Goal: Task Accomplishment & Management: Use online tool/utility

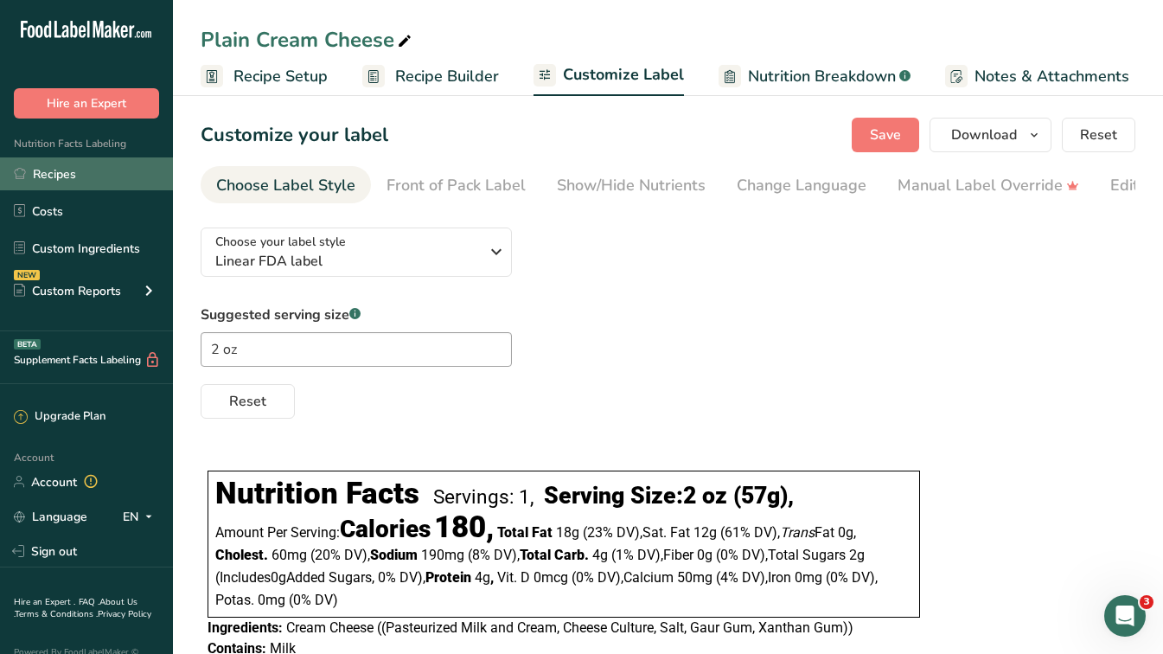
click at [74, 186] on link "Recipes" at bounding box center [86, 173] width 173 height 33
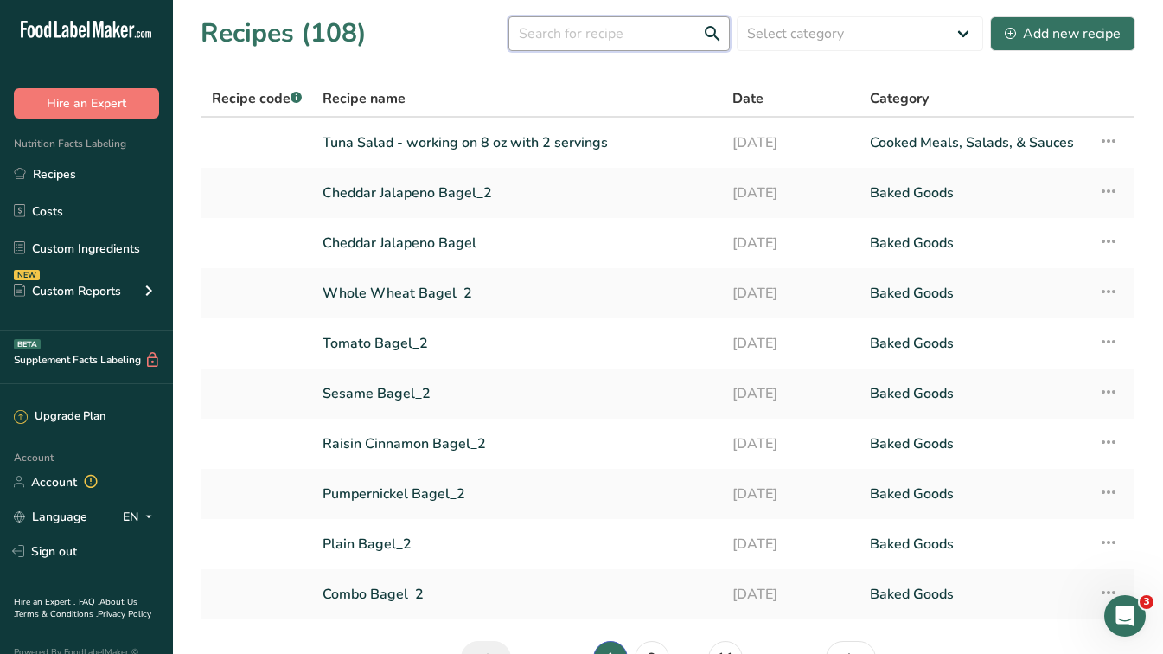
click at [666, 41] on input "text" at bounding box center [618, 33] width 221 height 35
click at [592, 32] on input "blue" at bounding box center [618, 33] width 221 height 35
click at [627, 39] on input "blueberry" at bounding box center [618, 33] width 221 height 35
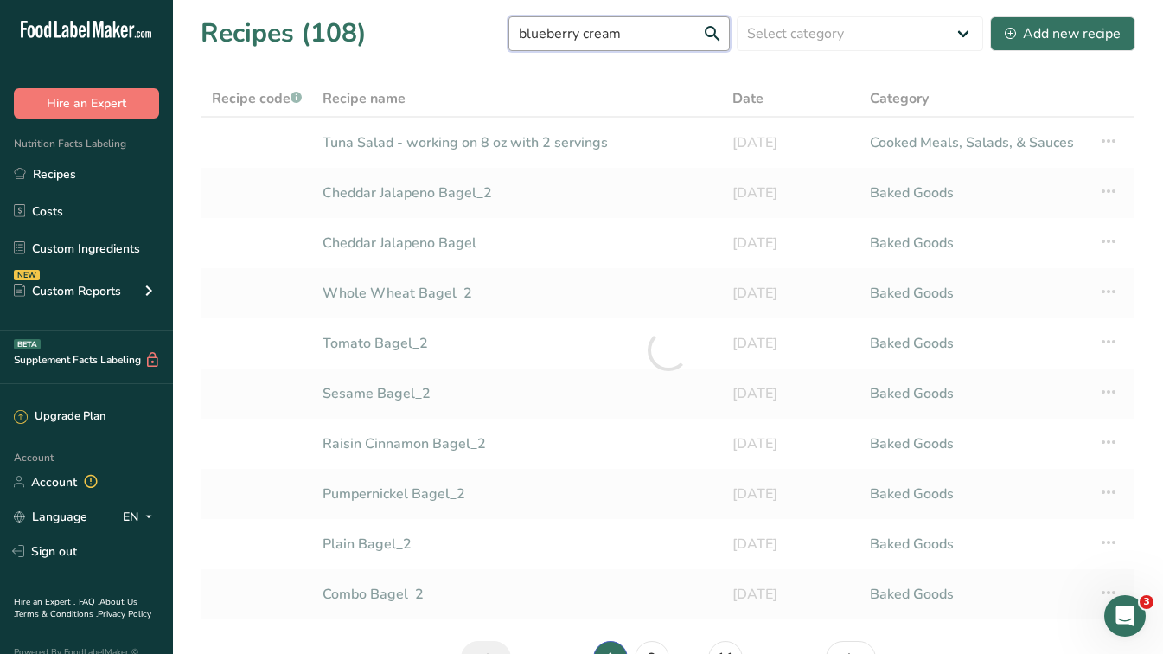
type input "blueberry cream"
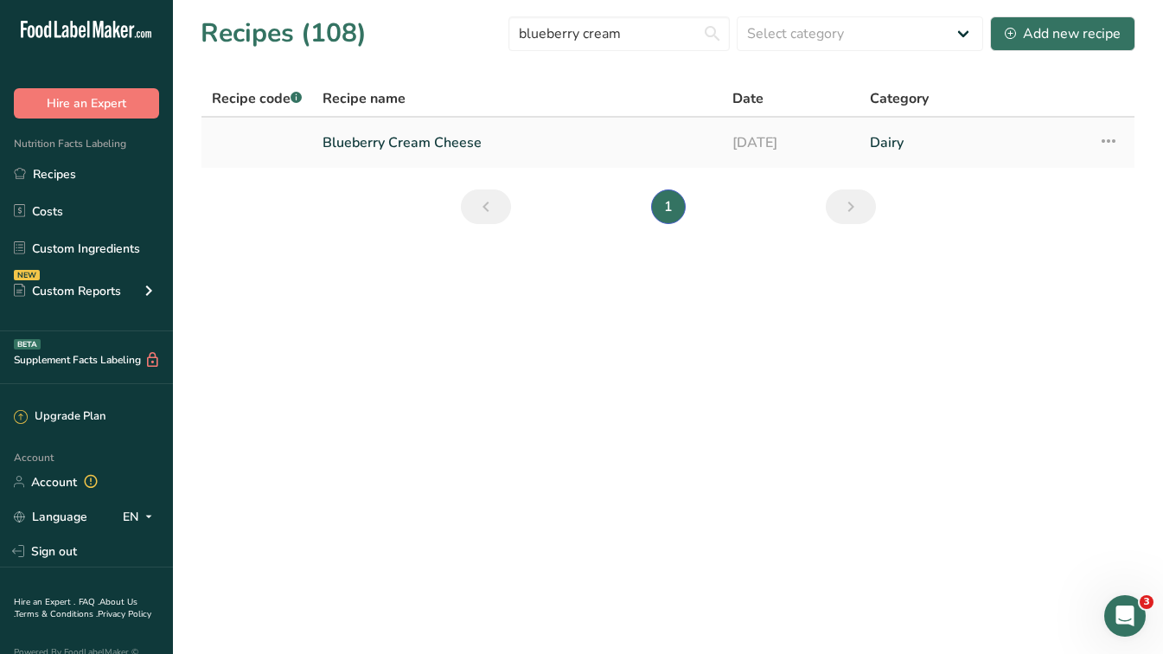
click at [373, 134] on link "Blueberry Cream Cheese" at bounding box center [517, 143] width 389 height 36
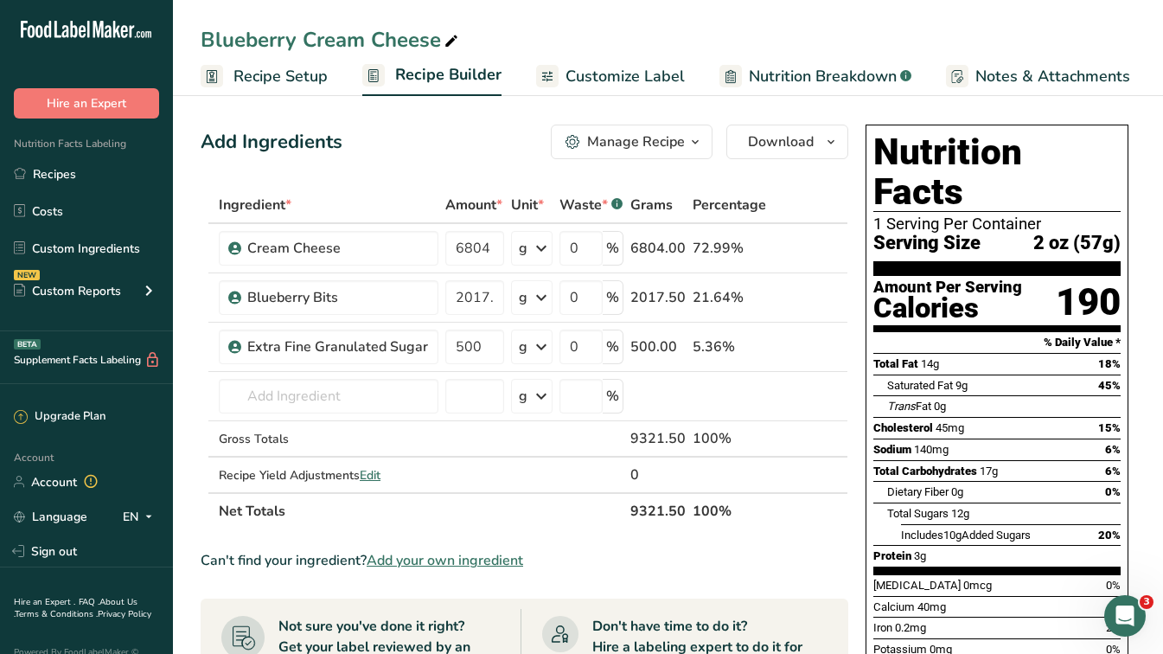
click at [614, 73] on span "Customize Label" at bounding box center [624, 76] width 119 height 23
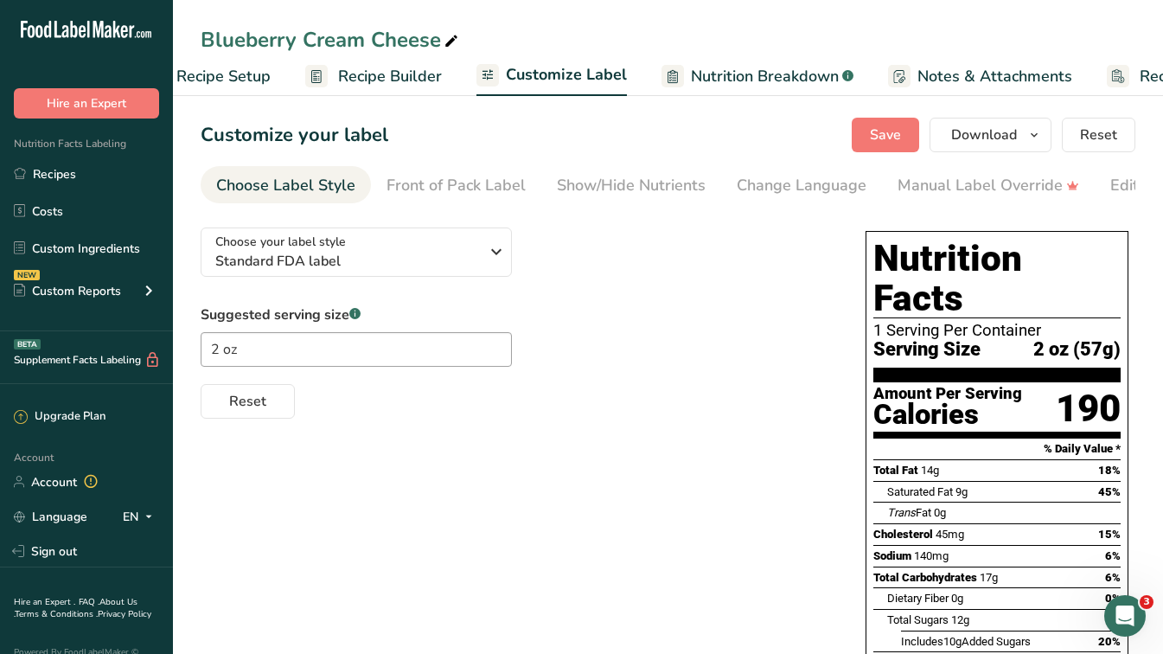
scroll to position [0, 167]
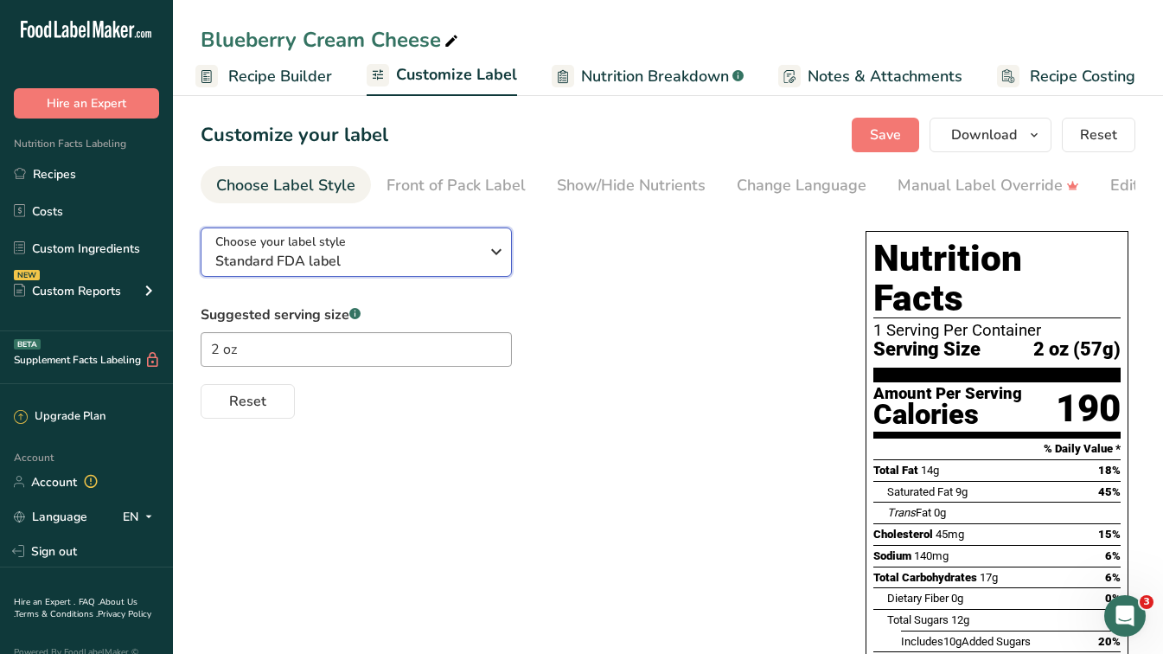
click at [335, 259] on span "Standard FDA label" at bounding box center [347, 261] width 264 height 21
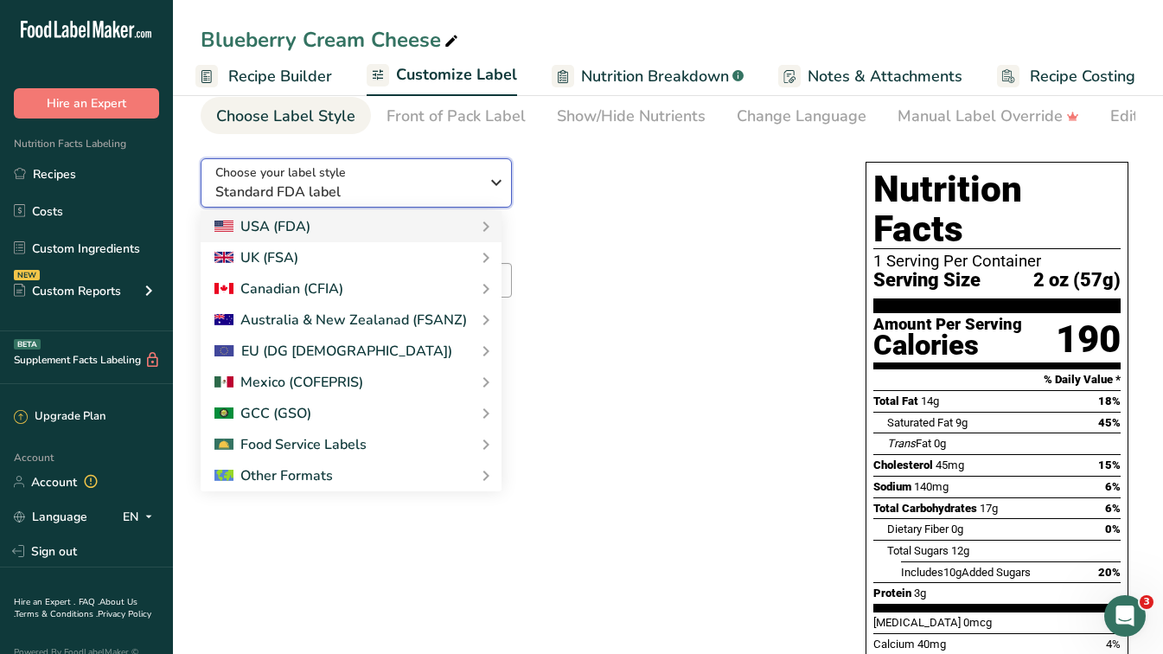
scroll to position [0, 0]
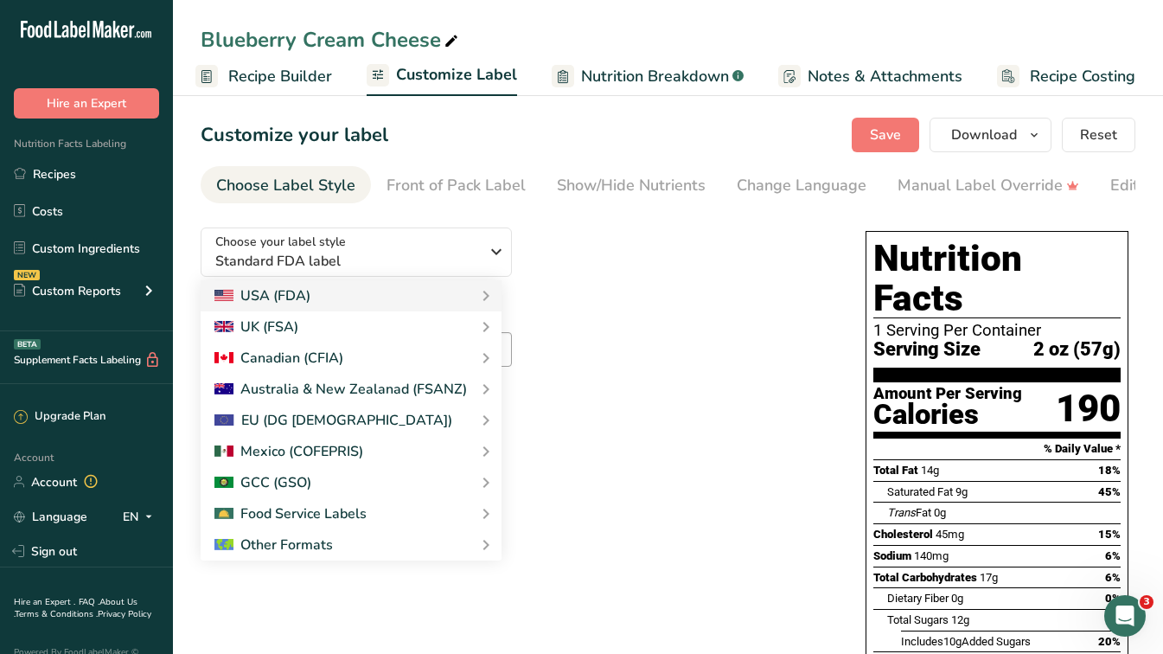
click at [806, 472] on div "Choose your label style Standard FDA label USA (FDA) Standard FDA label Tabular…" at bounding box center [668, 575] width 935 height 722
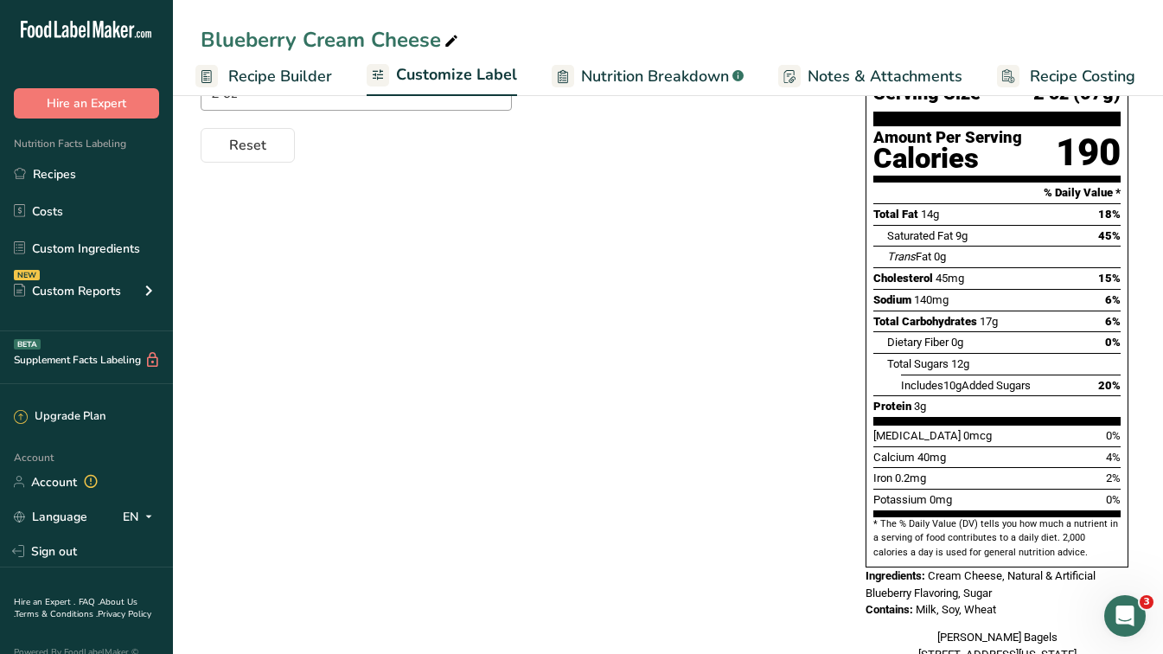
scroll to position [309, 0]
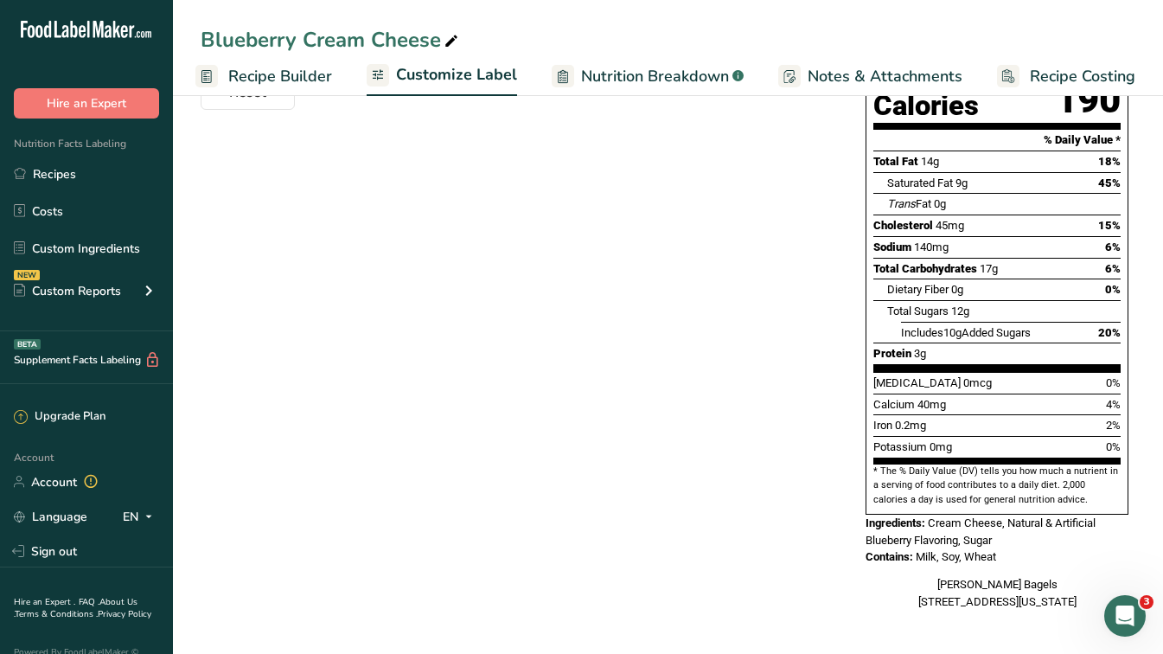
click at [1049, 548] on div "Contains: Milk, Soy, Wheat" at bounding box center [997, 556] width 263 height 17
click at [1013, 531] on div "Nutrition Facts 1 Serving Per Container Serving Size 2 oz (57g) Amount Per Serv…" at bounding box center [997, 265] width 277 height 701
click at [994, 550] on span "Milk, Soy, Wheat" at bounding box center [956, 556] width 80 height 13
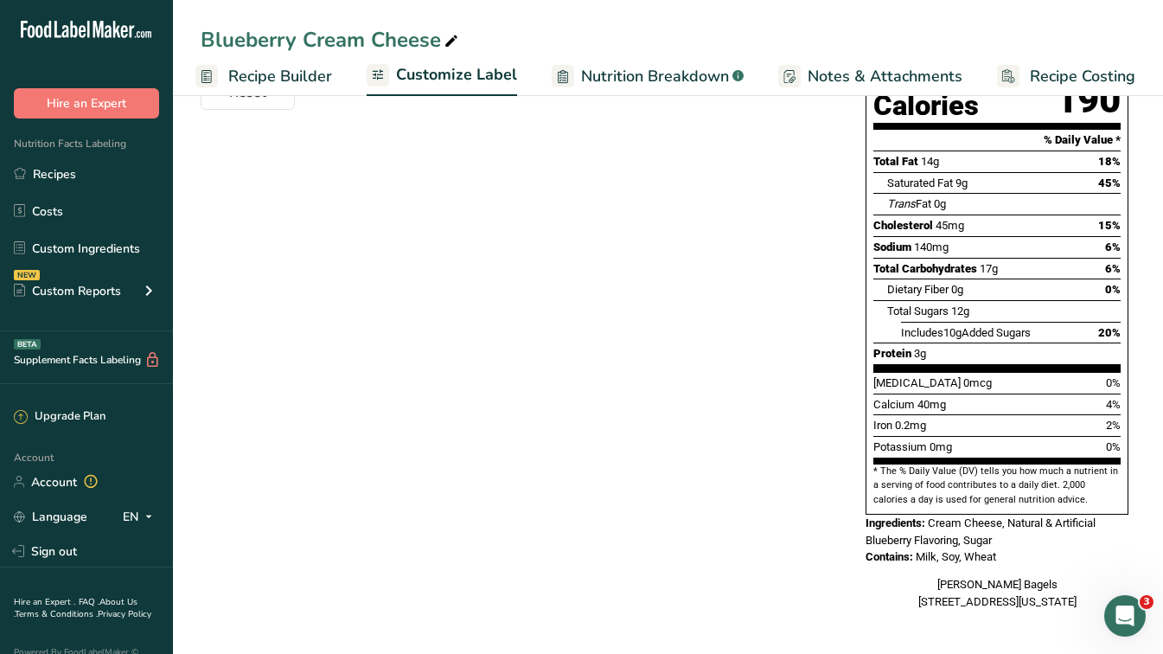
click at [994, 550] on span "Milk, Soy, Wheat" at bounding box center [956, 556] width 80 height 13
drag, startPoint x: 994, startPoint y: 515, endPoint x: 957, endPoint y: 516, distance: 36.3
click at [957, 550] on span "Milk, Soy, Wheat" at bounding box center [956, 556] width 80 height 13
drag, startPoint x: 957, startPoint y: 516, endPoint x: 1012, endPoint y: 523, distance: 54.9
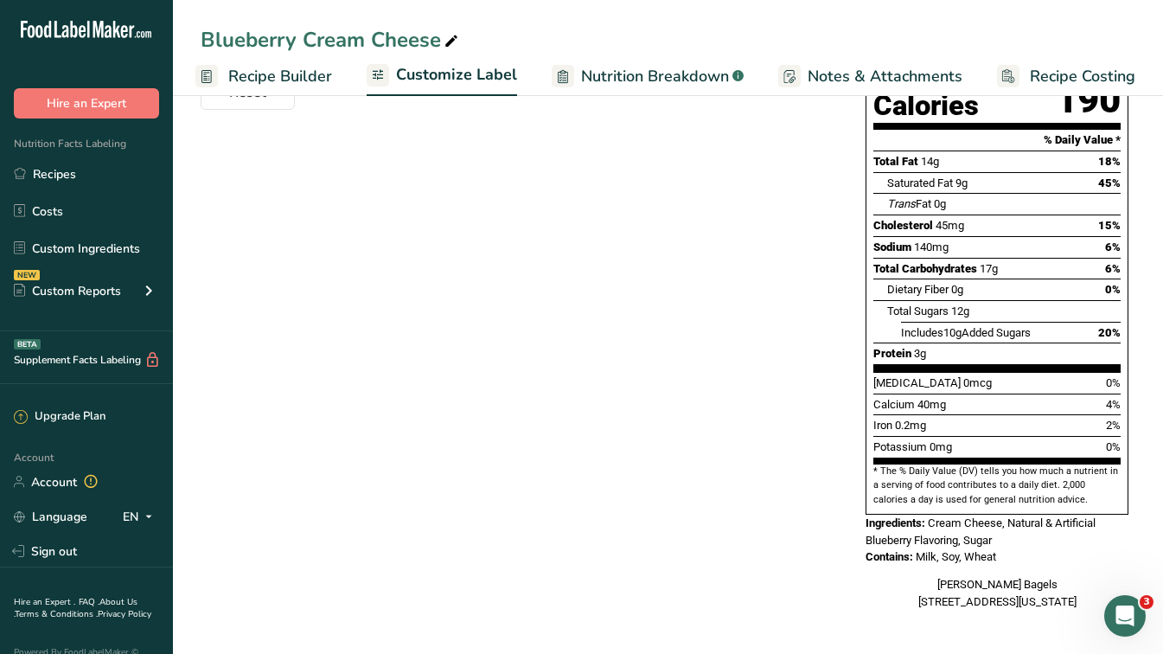
click at [1012, 548] on div "Contains: Milk, Soy, Wheat" at bounding box center [997, 556] width 263 height 17
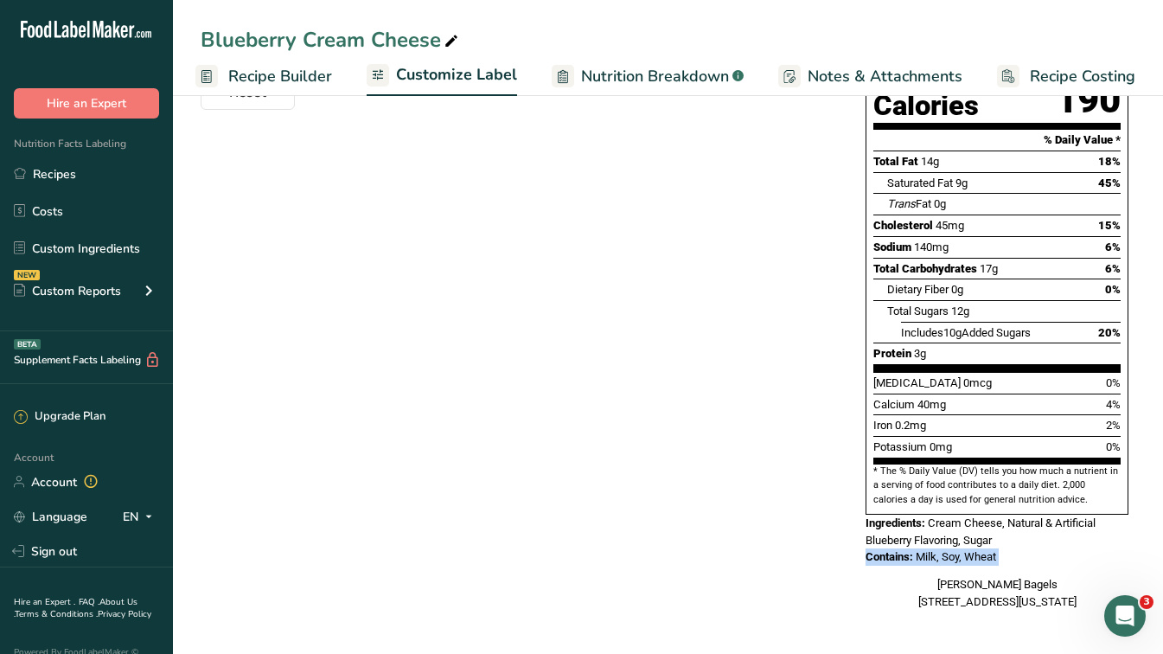
drag, startPoint x: 1012, startPoint y: 523, endPoint x: 986, endPoint y: 526, distance: 26.1
click at [986, 550] on span "Milk, Soy, Wheat" at bounding box center [956, 556] width 80 height 13
click at [1018, 548] on div "Contains: Milk, Soy, Wheat" at bounding box center [997, 556] width 263 height 17
drag, startPoint x: 1018, startPoint y: 517, endPoint x: 878, endPoint y: 498, distance: 141.4
drag, startPoint x: 878, startPoint y: 498, endPoint x: 829, endPoint y: 501, distance: 48.5
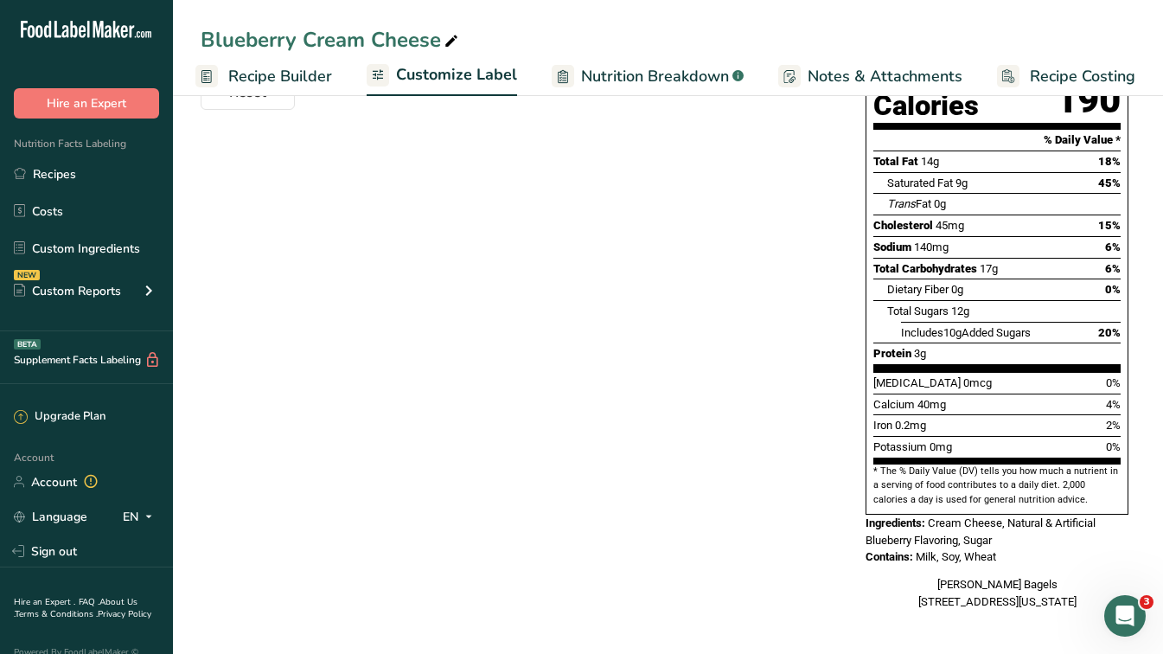
click at [829, 501] on div "Choose your label style Standard FDA label USA (FDA) Standard FDA label Tabular…" at bounding box center [668, 266] width 935 height 722
drag, startPoint x: 864, startPoint y: 487, endPoint x: 988, endPoint y: 542, distance: 136.3
click at [988, 542] on div "Nutrition Facts 1 Serving Per Container Serving Size 2 oz (57g) Amount Per Serv…" at bounding box center [997, 265] width 277 height 701
drag, startPoint x: 988, startPoint y: 542, endPoint x: 1142, endPoint y: 505, distance: 158.3
click at [1142, 505] on section "Customize your label Save Download Choose what to show on your downloaded label…" at bounding box center [668, 217] width 990 height 873
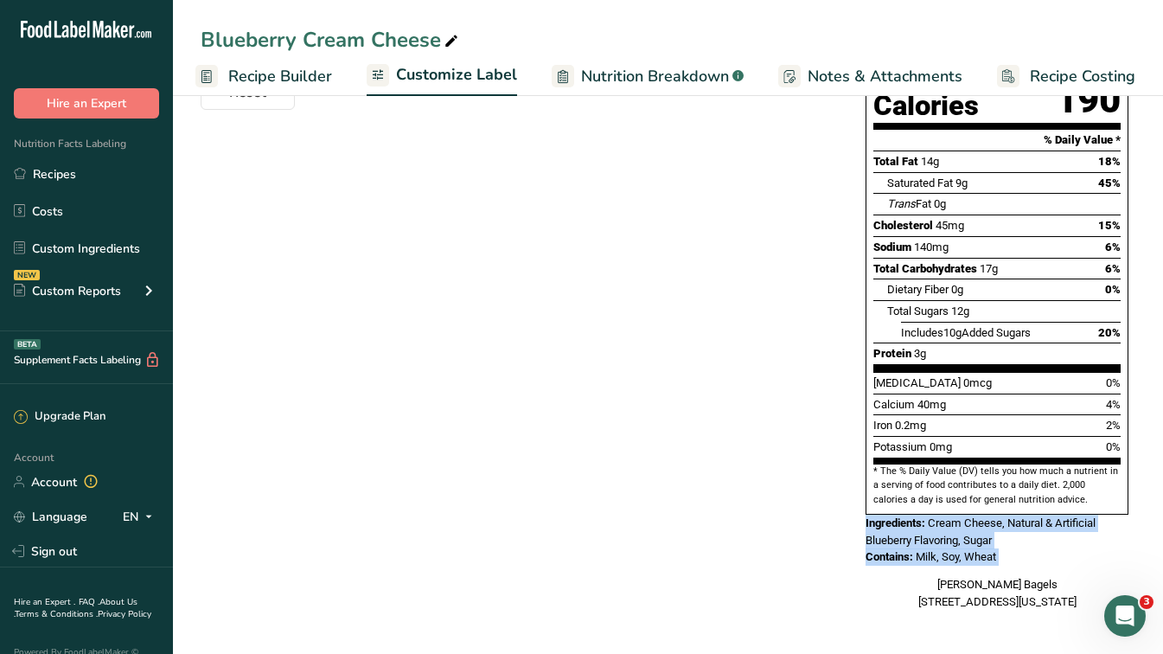
click at [1076, 514] on div "Ingredients: Cream Cheese, Natural & Artificial Blueberry Flavoring, Sugar" at bounding box center [997, 531] width 263 height 34
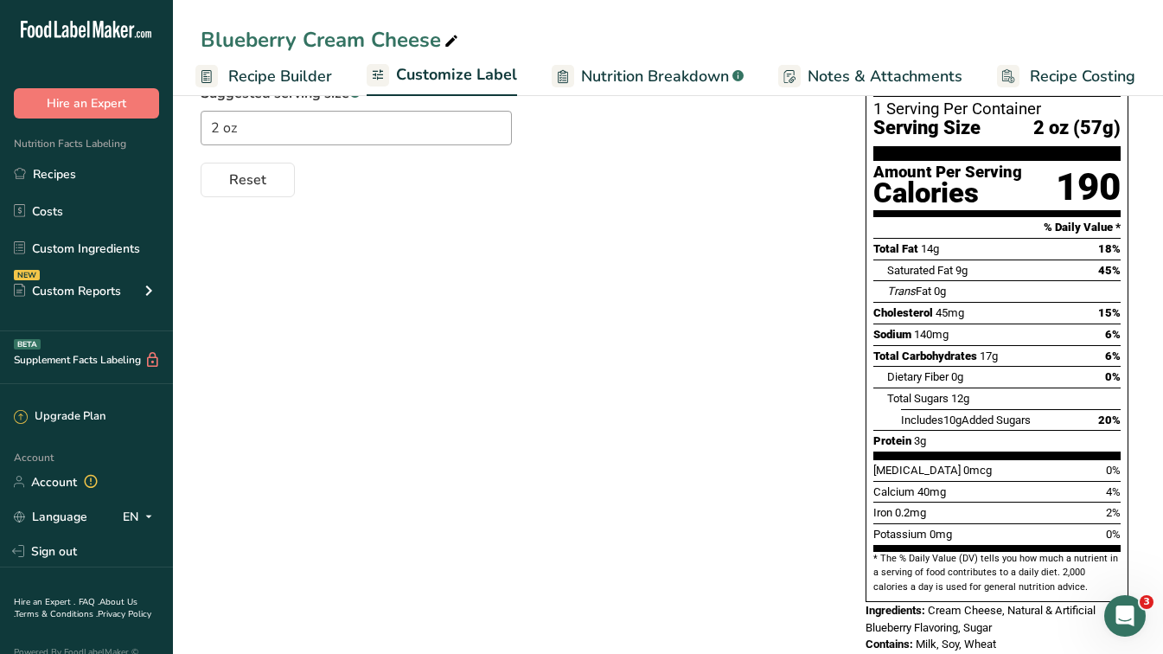
scroll to position [272, 0]
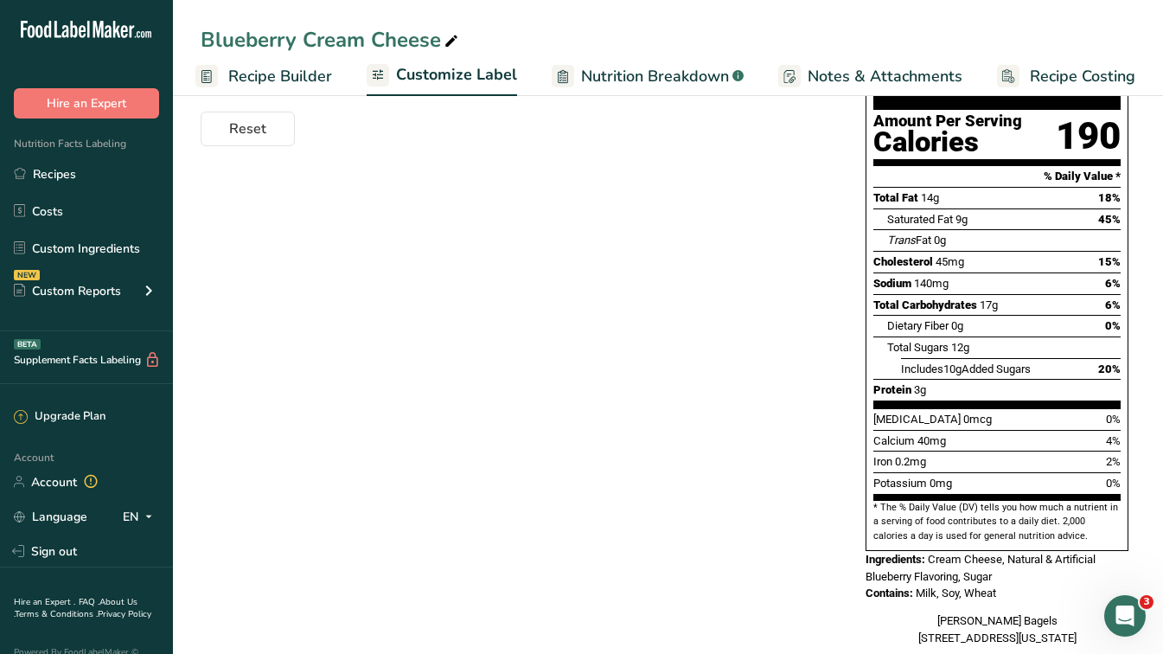
click at [649, 350] on div "Choose your label style Standard FDA label USA (FDA) Standard FDA label Tabular…" at bounding box center [668, 302] width 935 height 722
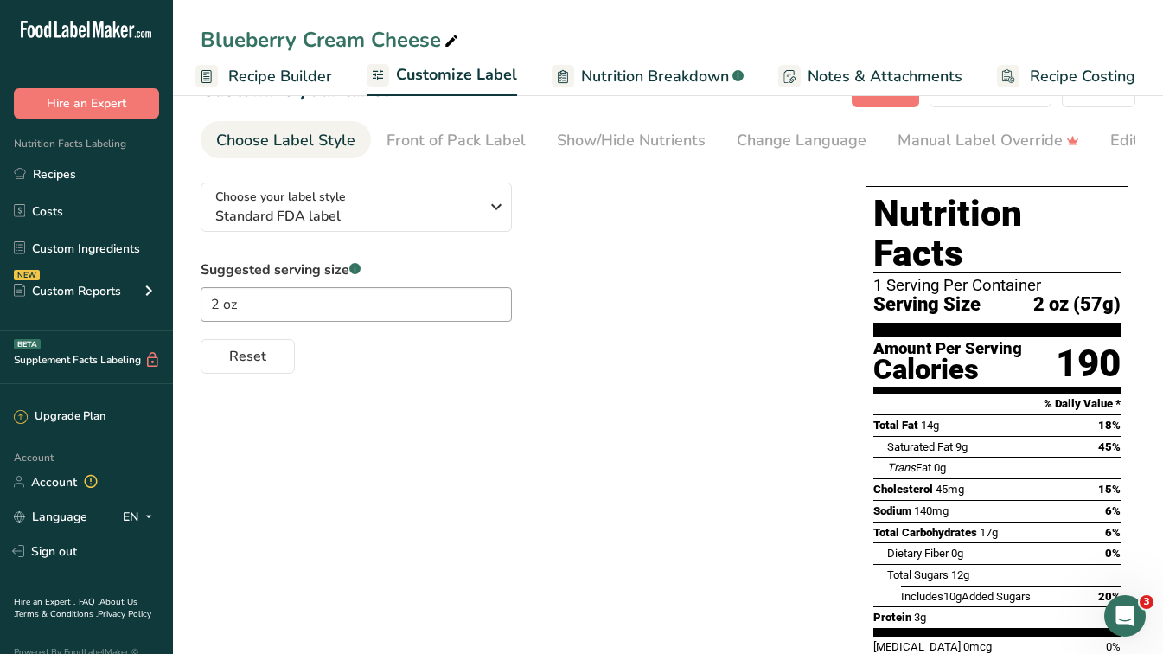
scroll to position [0, 0]
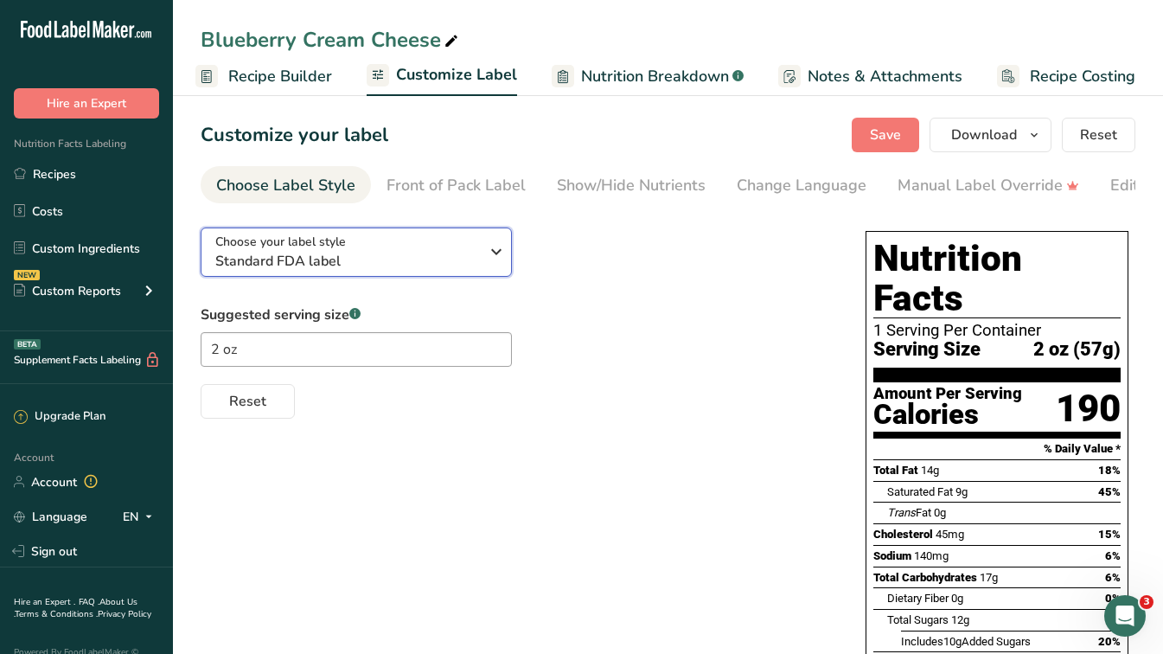
click at [364, 267] on span "Standard FDA label" at bounding box center [347, 261] width 264 height 21
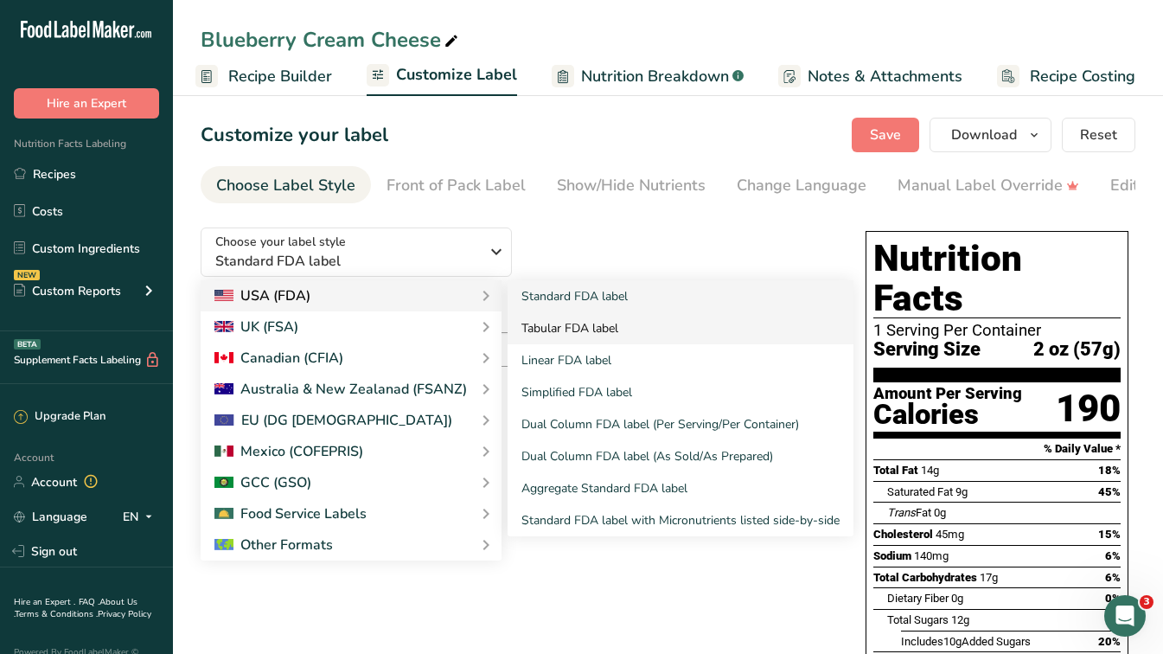
click at [584, 335] on link "Tabular FDA label" at bounding box center [681, 328] width 346 height 32
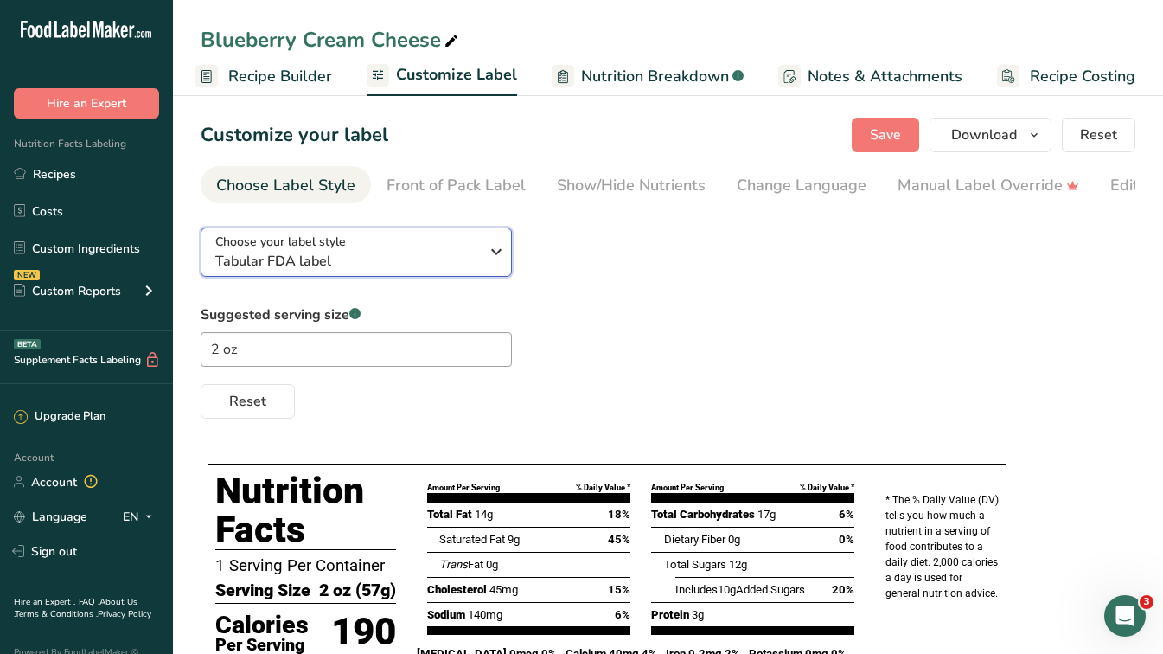
click at [445, 251] on div "Choose your label style Tabular FDA label" at bounding box center [347, 252] width 264 height 39
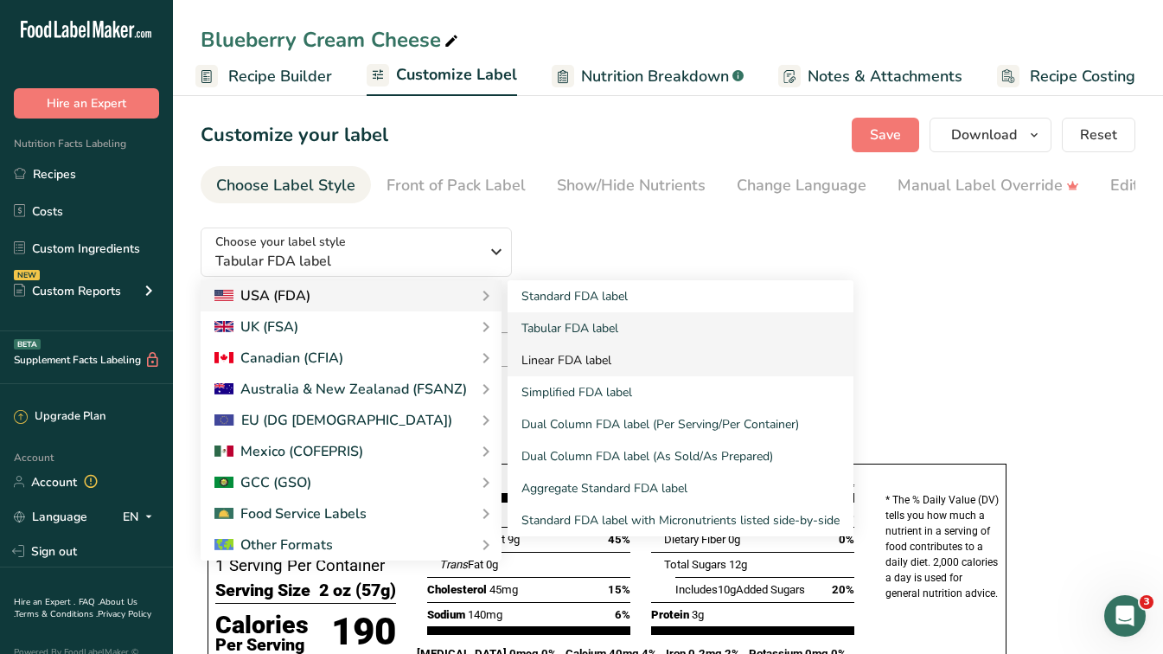
click at [541, 373] on link "Linear FDA label" at bounding box center [681, 360] width 346 height 32
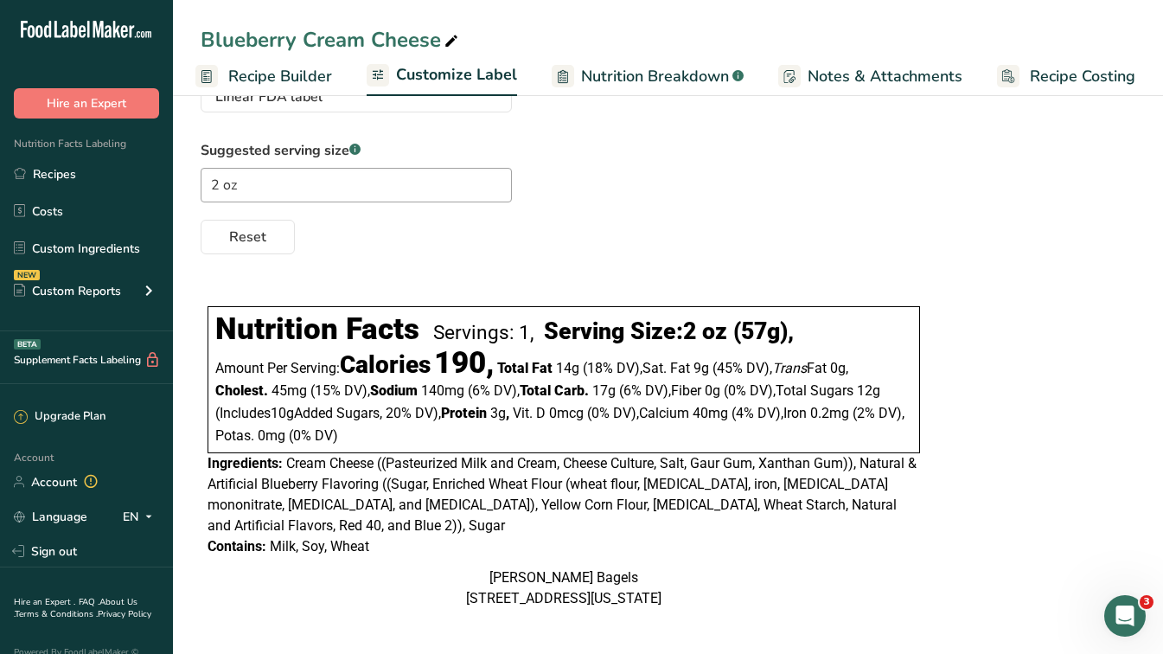
scroll to position [201, 0]
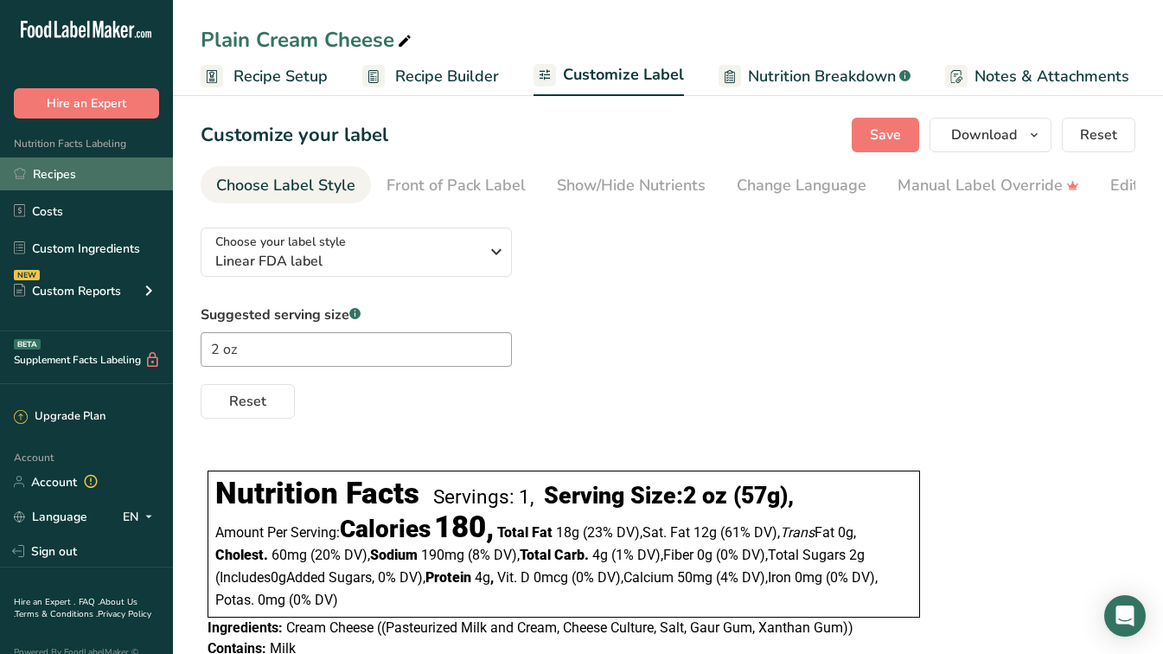
click at [68, 165] on link "Recipes" at bounding box center [86, 173] width 173 height 33
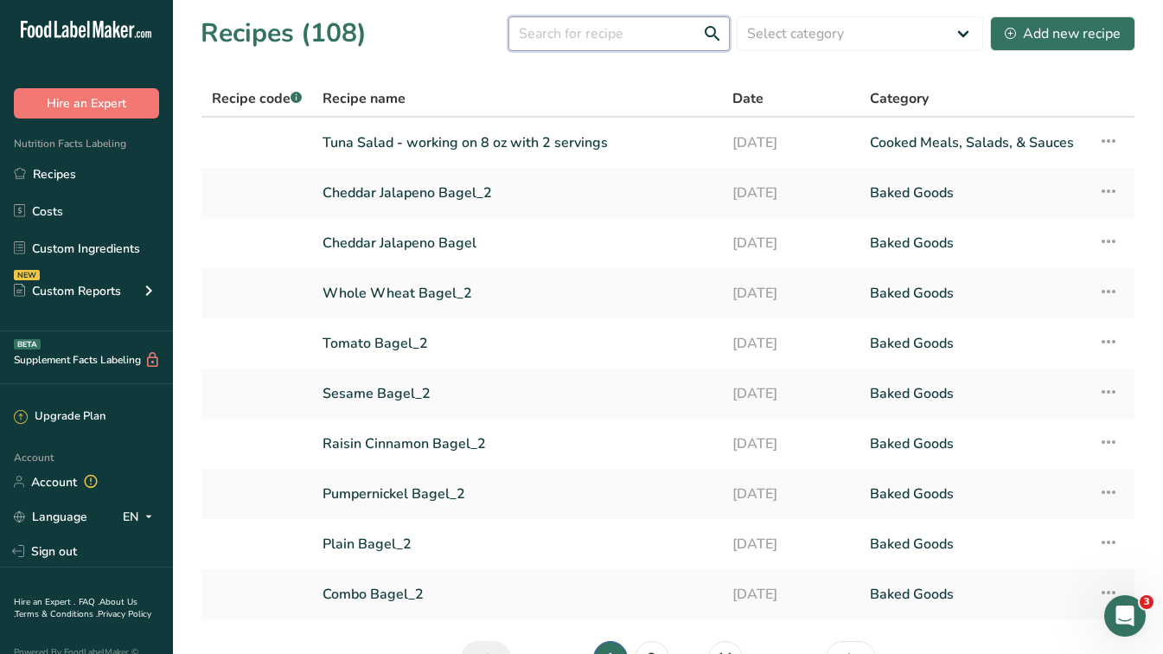
click at [647, 42] on input "text" at bounding box center [618, 33] width 221 height 35
type input "honey walnut"
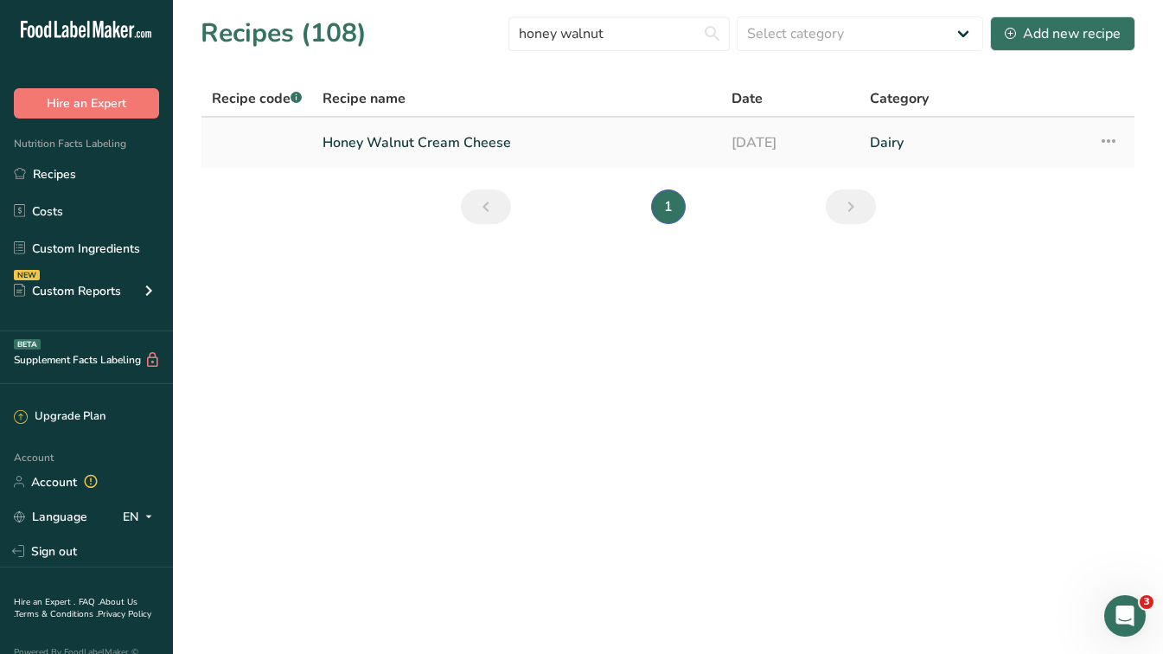
click at [459, 154] on link "Honey Walnut Cream Cheese" at bounding box center [517, 143] width 388 height 36
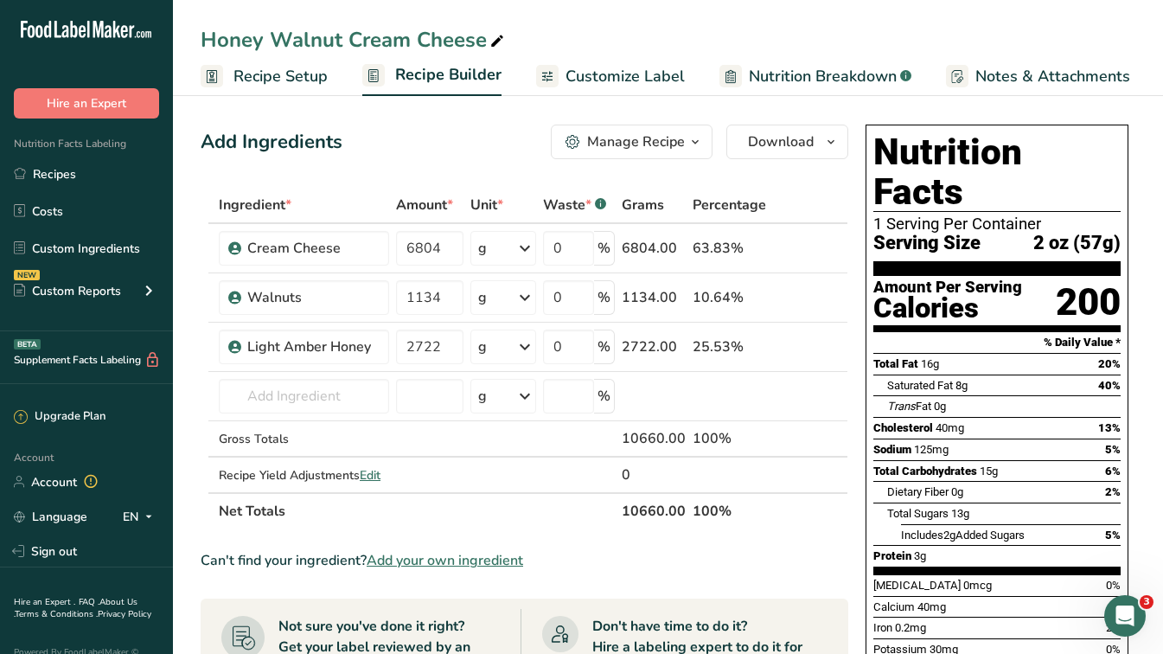
click at [577, 82] on span "Customize Label" at bounding box center [624, 76] width 119 height 23
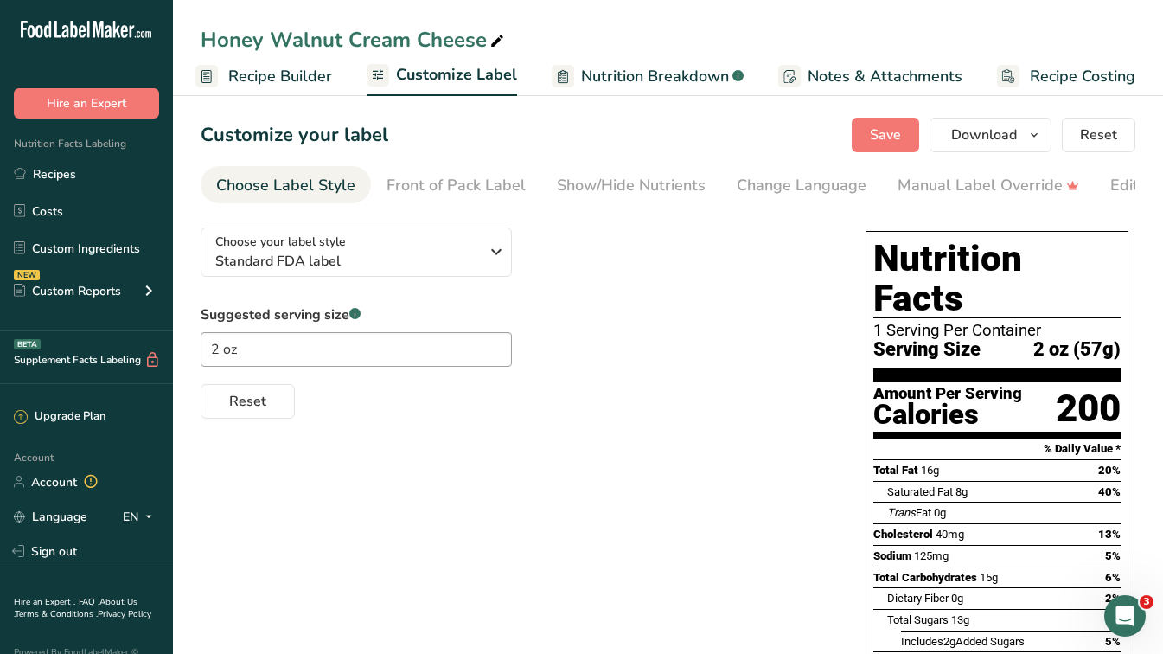
scroll to position [291, 0]
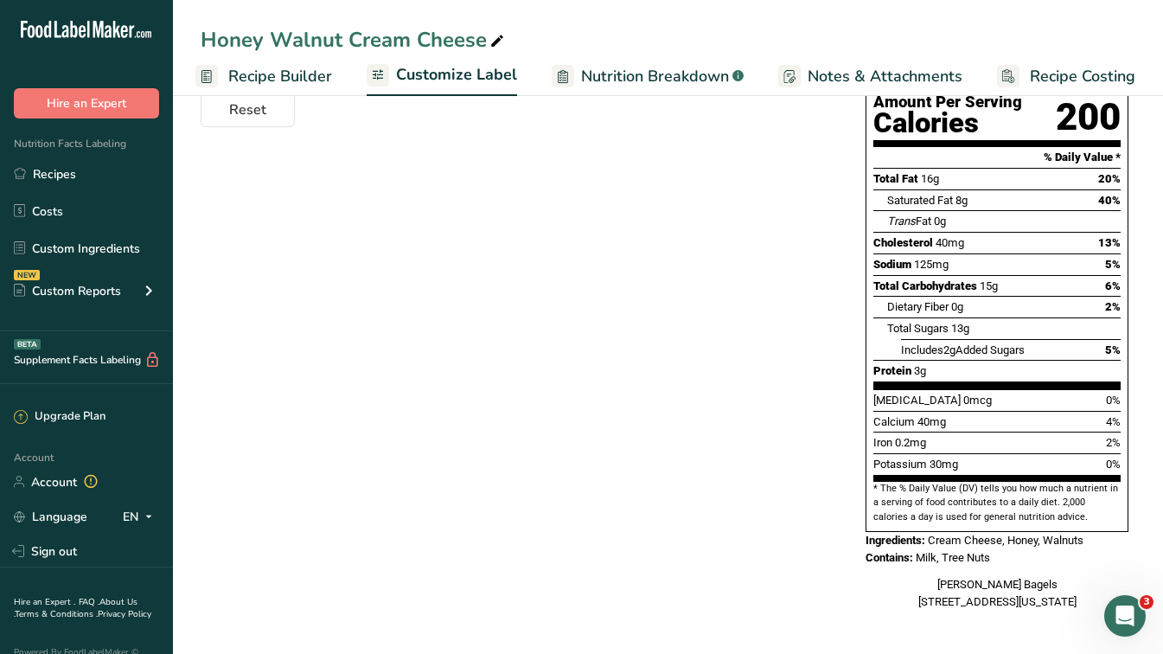
drag, startPoint x: 1171, startPoint y: 392, endPoint x: 778, endPoint y: 603, distance: 445.7
click at [778, 603] on div "Choose your label style Standard FDA label USA (FDA) Standard FDA label Tabular…" at bounding box center [668, 275] width 935 height 706
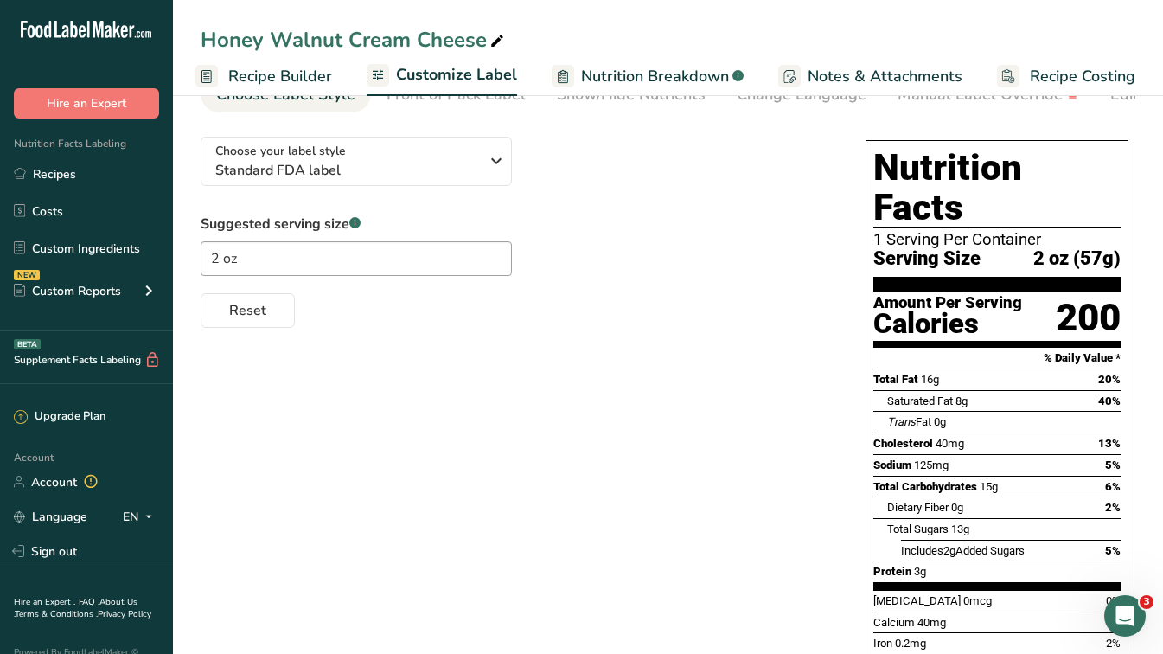
scroll to position [54, 0]
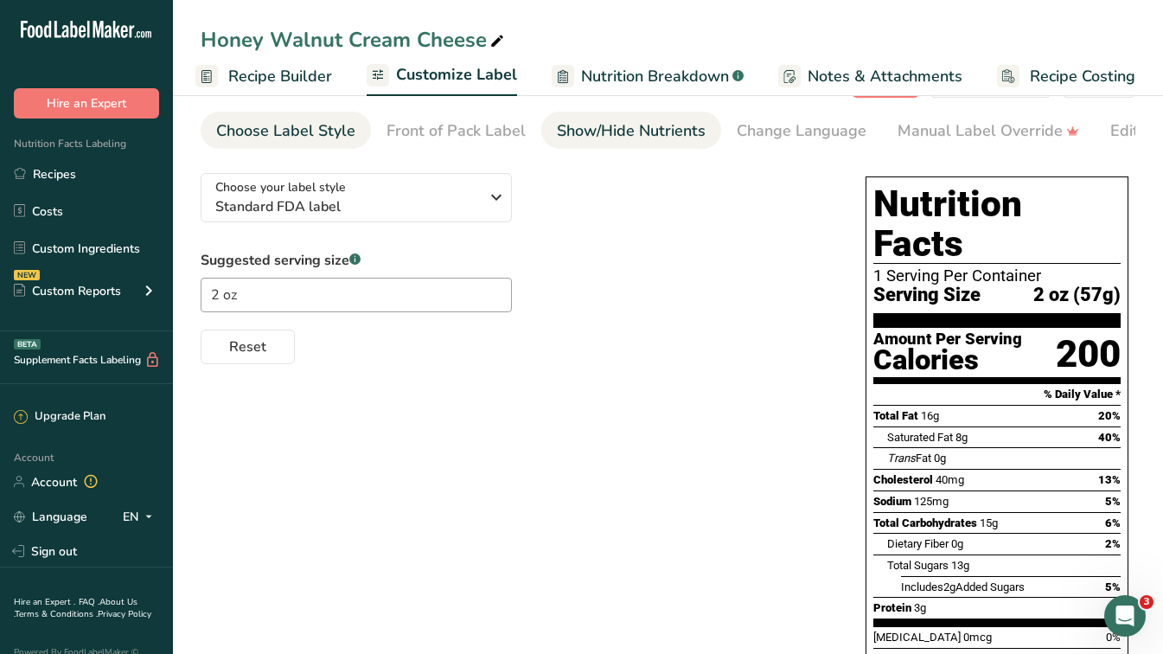
click at [637, 134] on div "Show/Hide Nutrients" at bounding box center [631, 130] width 149 height 23
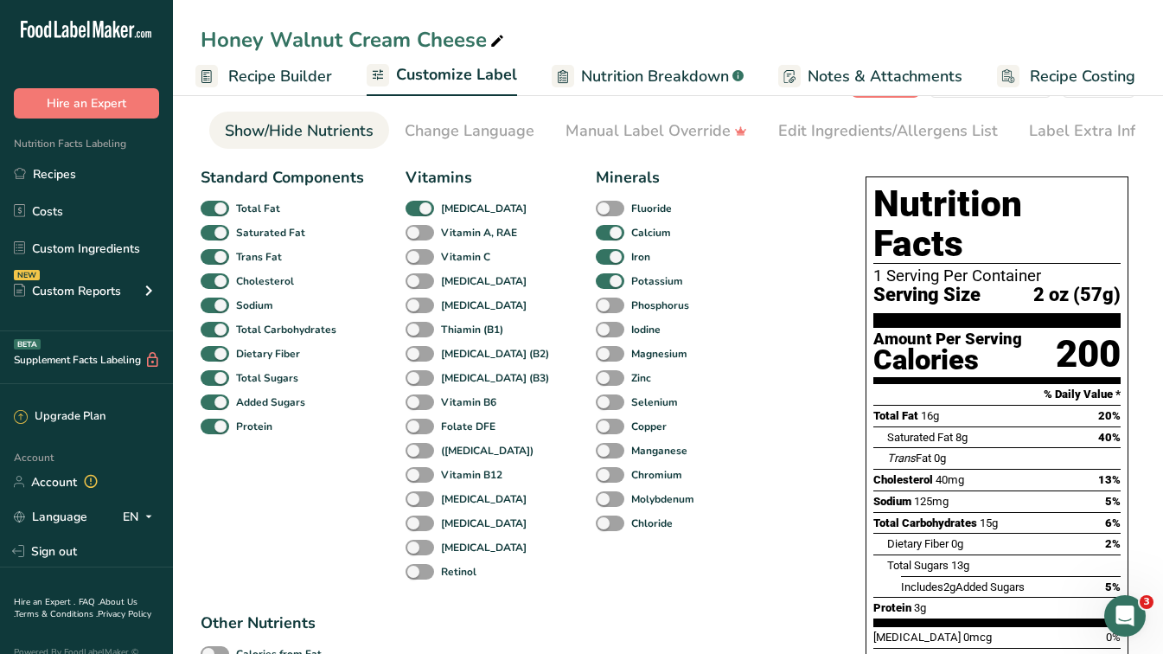
scroll to position [0, 335]
click at [890, 144] on link "Edit Ingredients/Allergens List" at bounding box center [885, 131] width 220 height 39
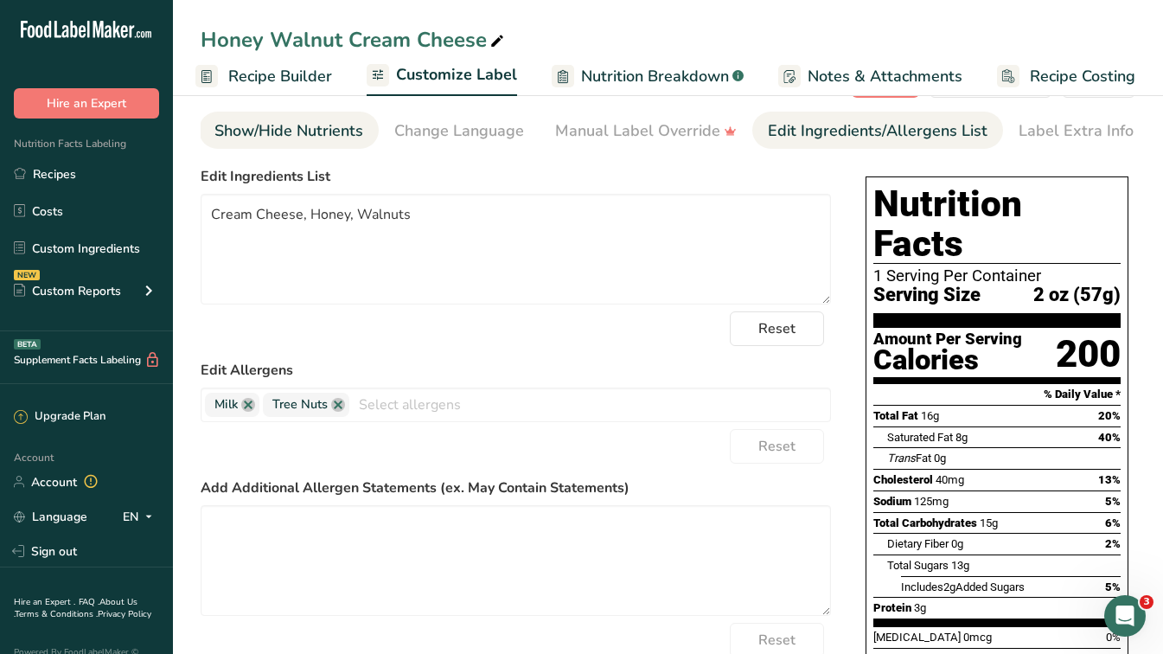
click at [237, 131] on div "Show/Hide Nutrients" at bounding box center [288, 130] width 149 height 23
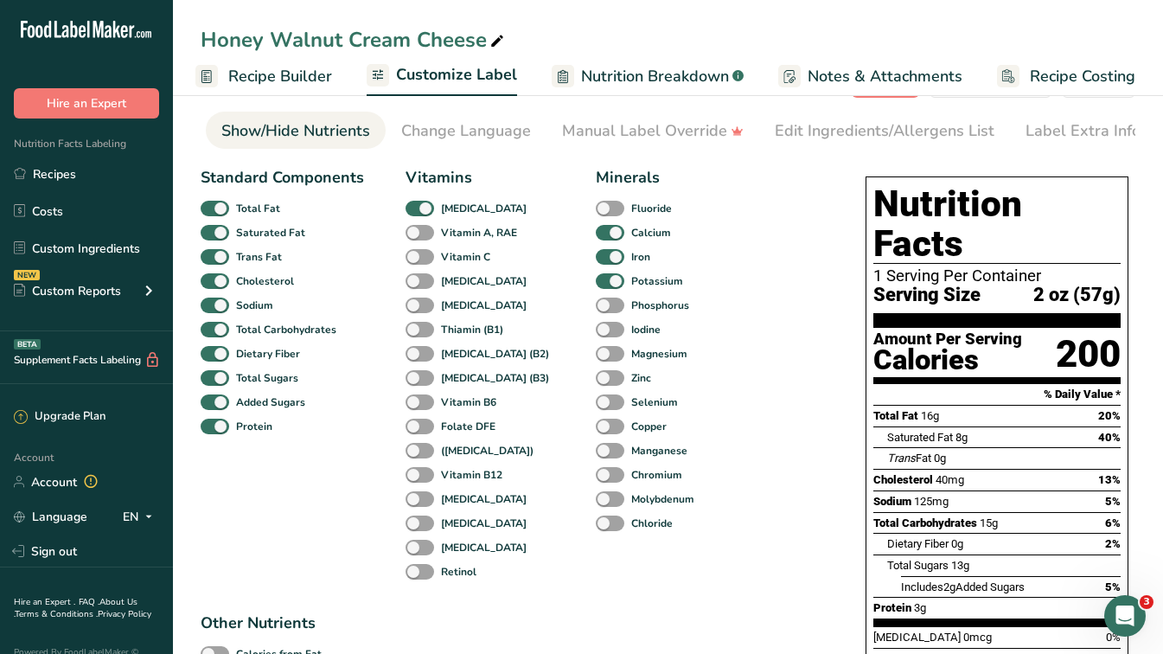
click at [246, 88] on link "Recipe Builder" at bounding box center [263, 76] width 137 height 39
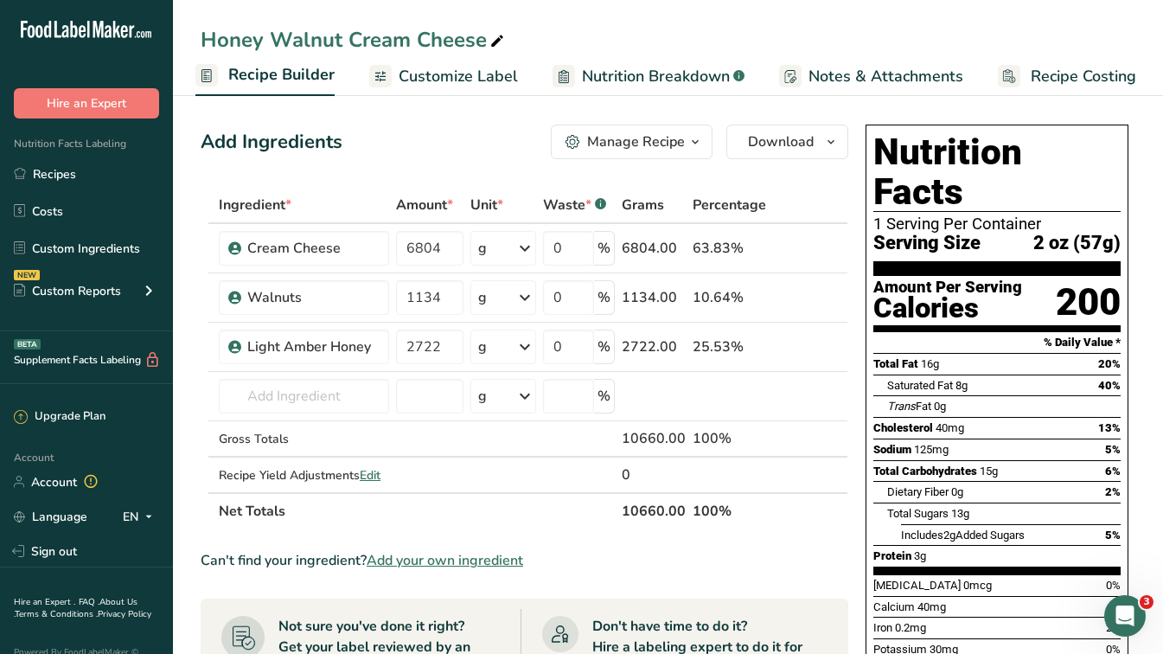
click at [477, 76] on span "Customize Label" at bounding box center [458, 76] width 119 height 23
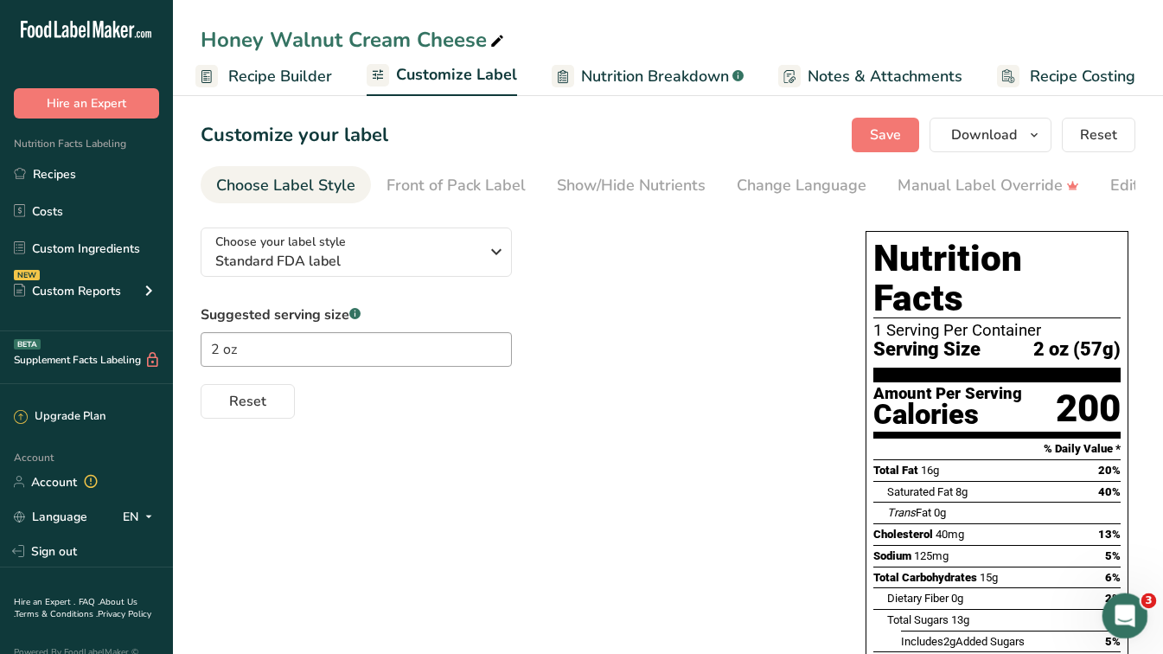
click at [1116, 623] on div "Open Intercom Messenger" at bounding box center [1122, 613] width 57 height 57
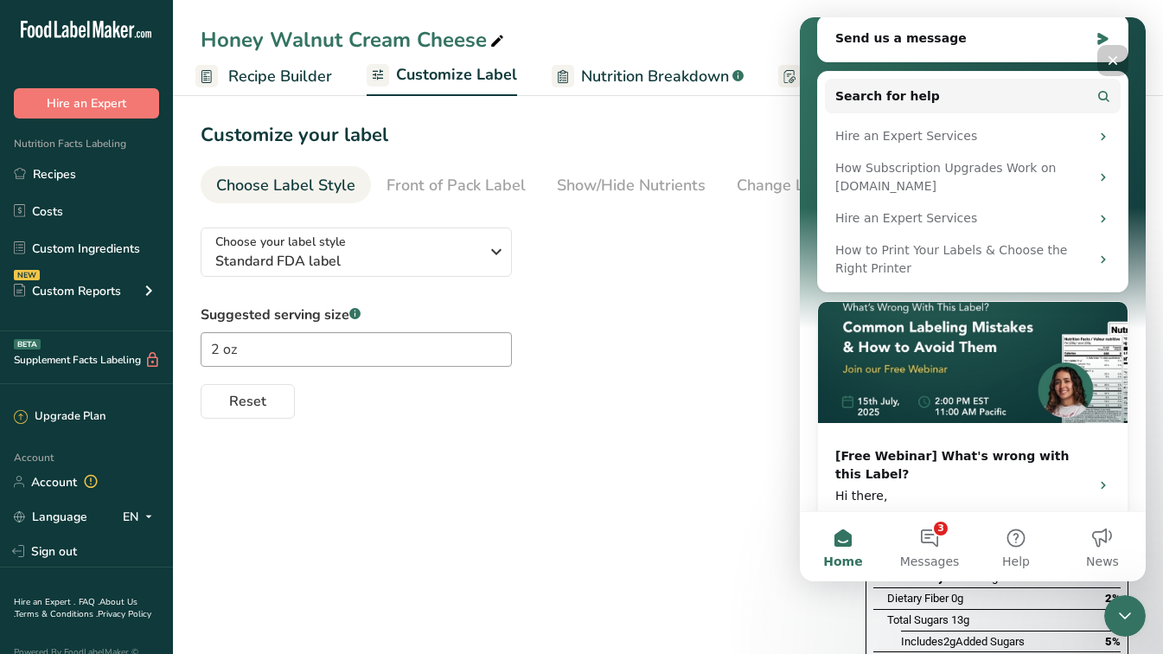
scroll to position [323, 0]
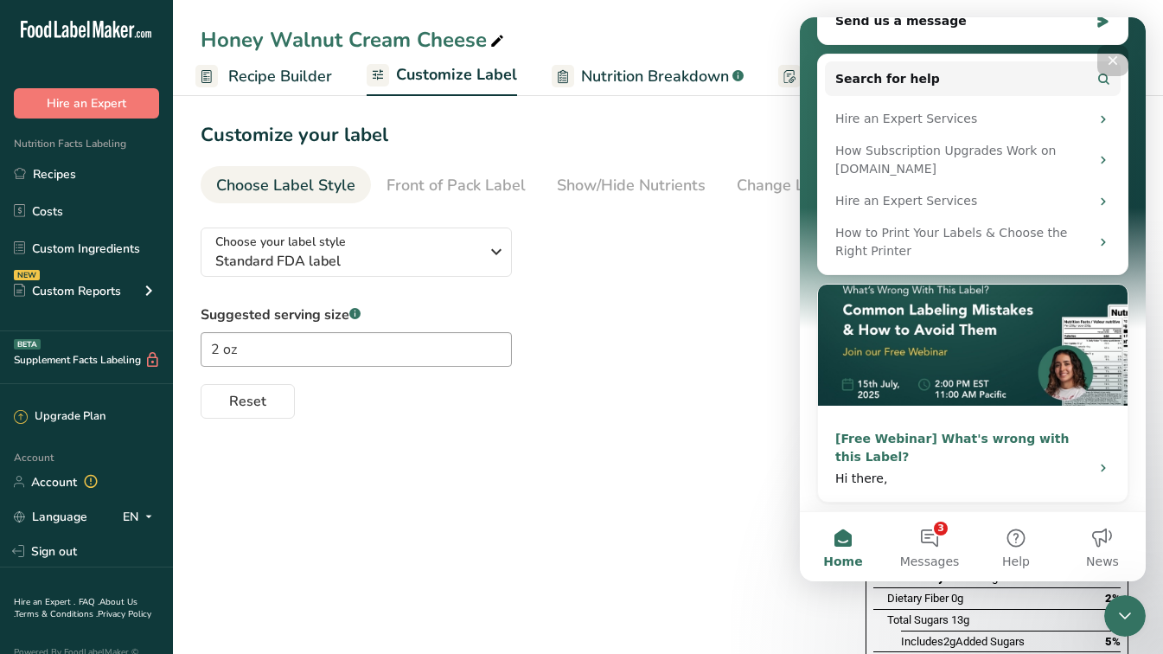
click at [882, 475] on div "Hi there," at bounding box center [957, 479] width 244 height 18
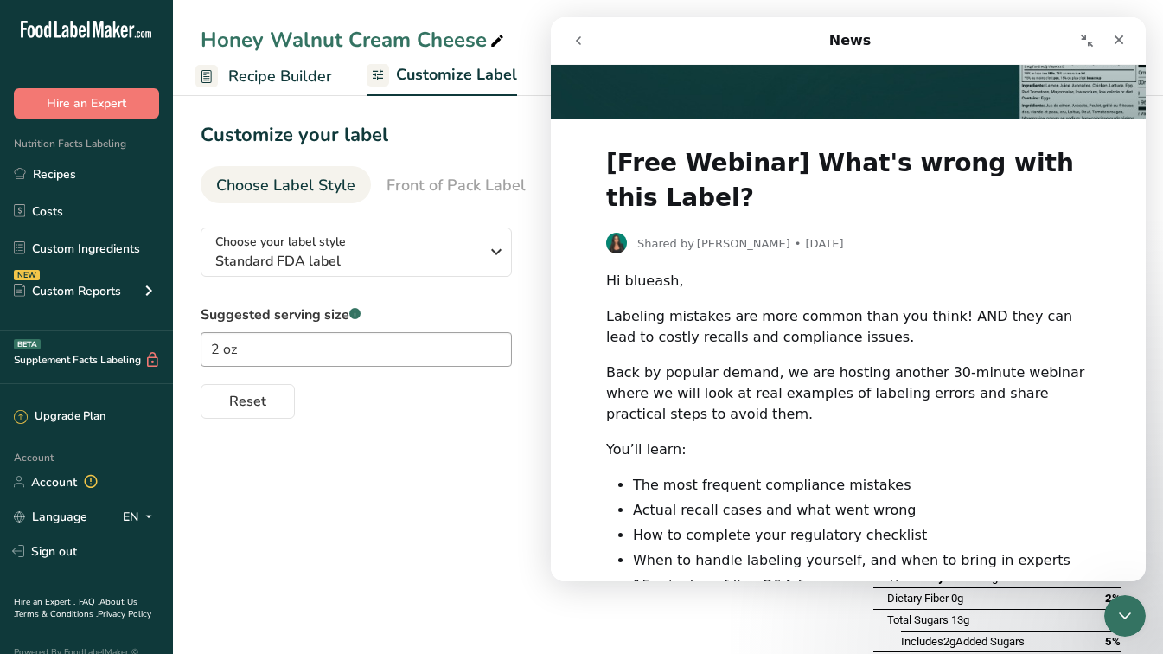
scroll to position [406, 0]
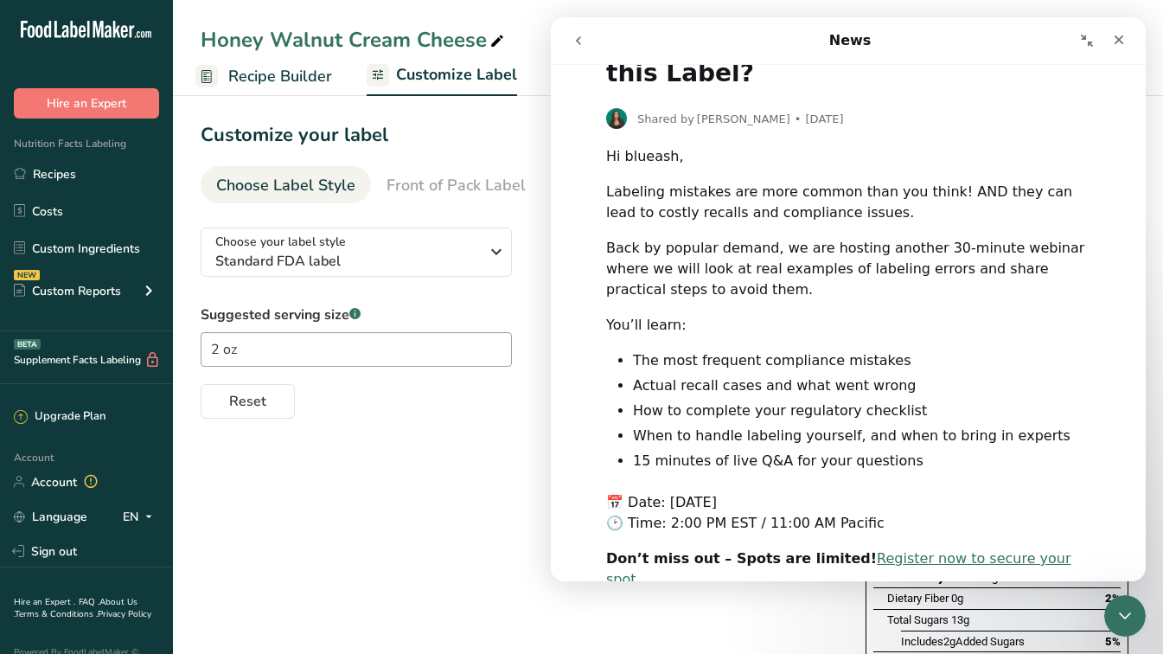
click at [372, 593] on div "Choose your label style Standard FDA label USA (FDA) Standard FDA label Tabular…" at bounding box center [668, 567] width 935 height 706
click at [1114, 45] on icon "Close" at bounding box center [1119, 40] width 14 height 14
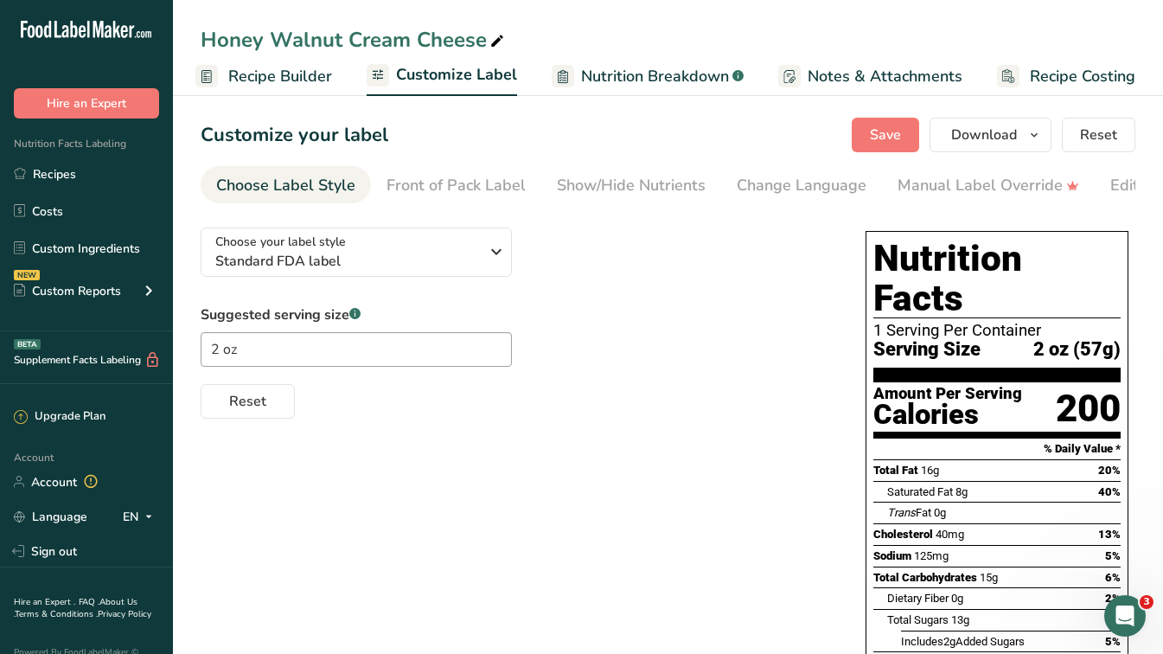
scroll to position [0, 0]
